Goal: Information Seeking & Learning: Check status

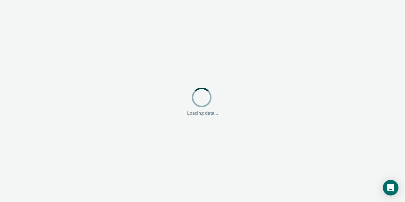
click at [107, 43] on div "Loading data..." at bounding box center [202, 101] width 405 height 202
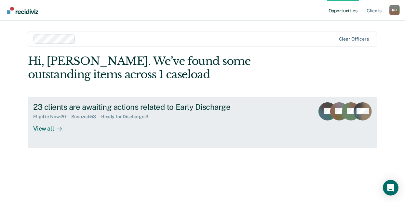
click at [41, 127] on div "View all" at bounding box center [51, 126] width 36 height 13
click at [51, 129] on div "View all" at bounding box center [51, 126] width 36 height 13
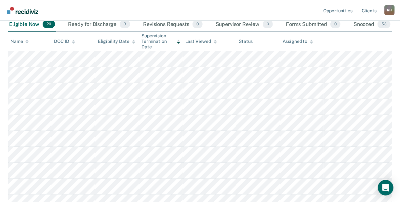
scroll to position [76, 0]
